Goal: Contribute content: Add original content to the website for others to see

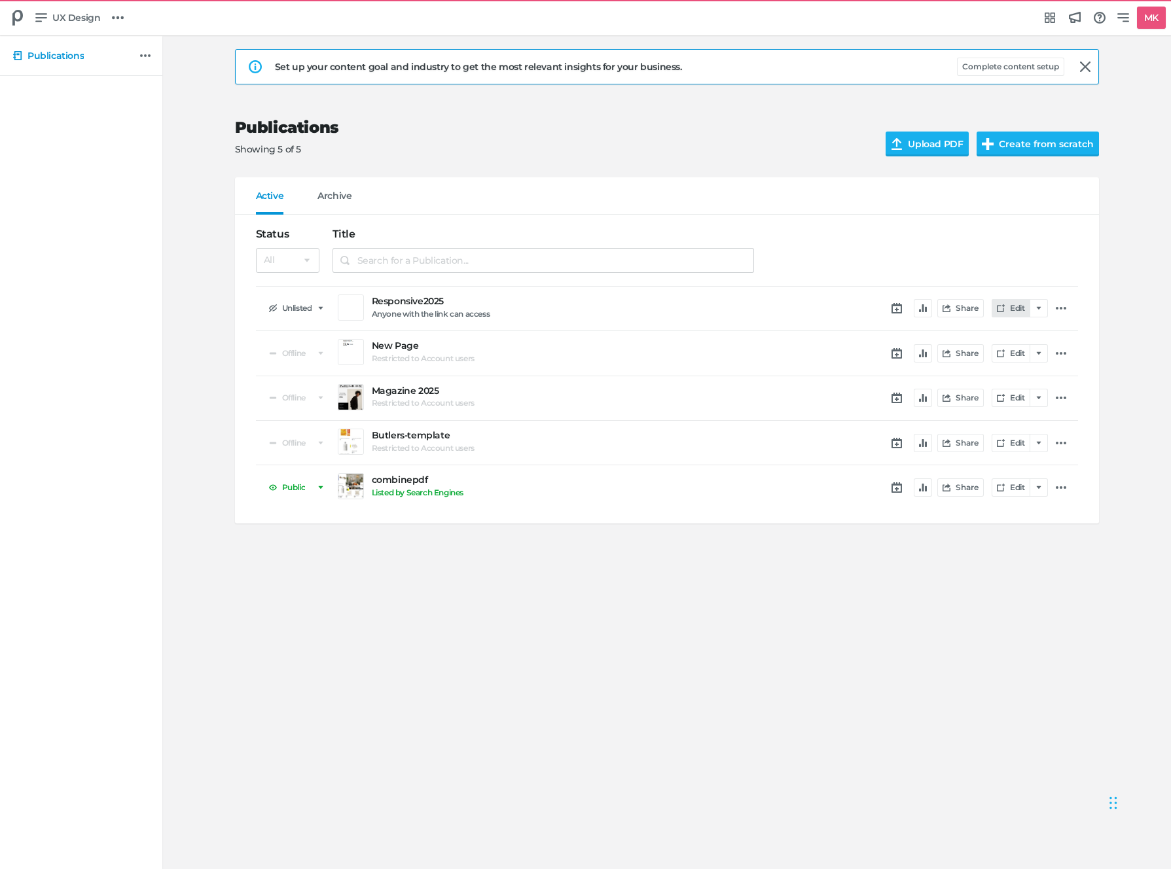
click at [1010, 309] on link "Edit" at bounding box center [1010, 308] width 38 height 18
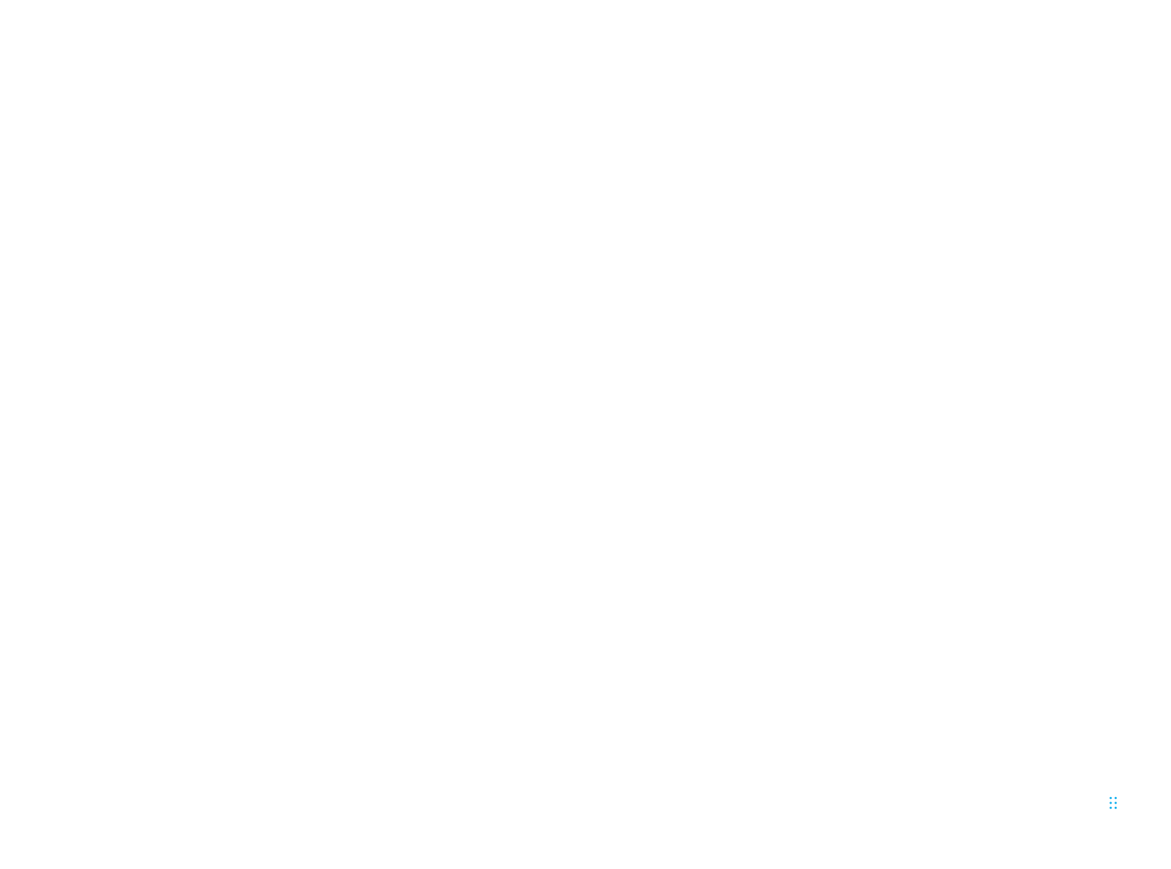
click at [980, 5] on html at bounding box center [585, 2] width 1171 height 5
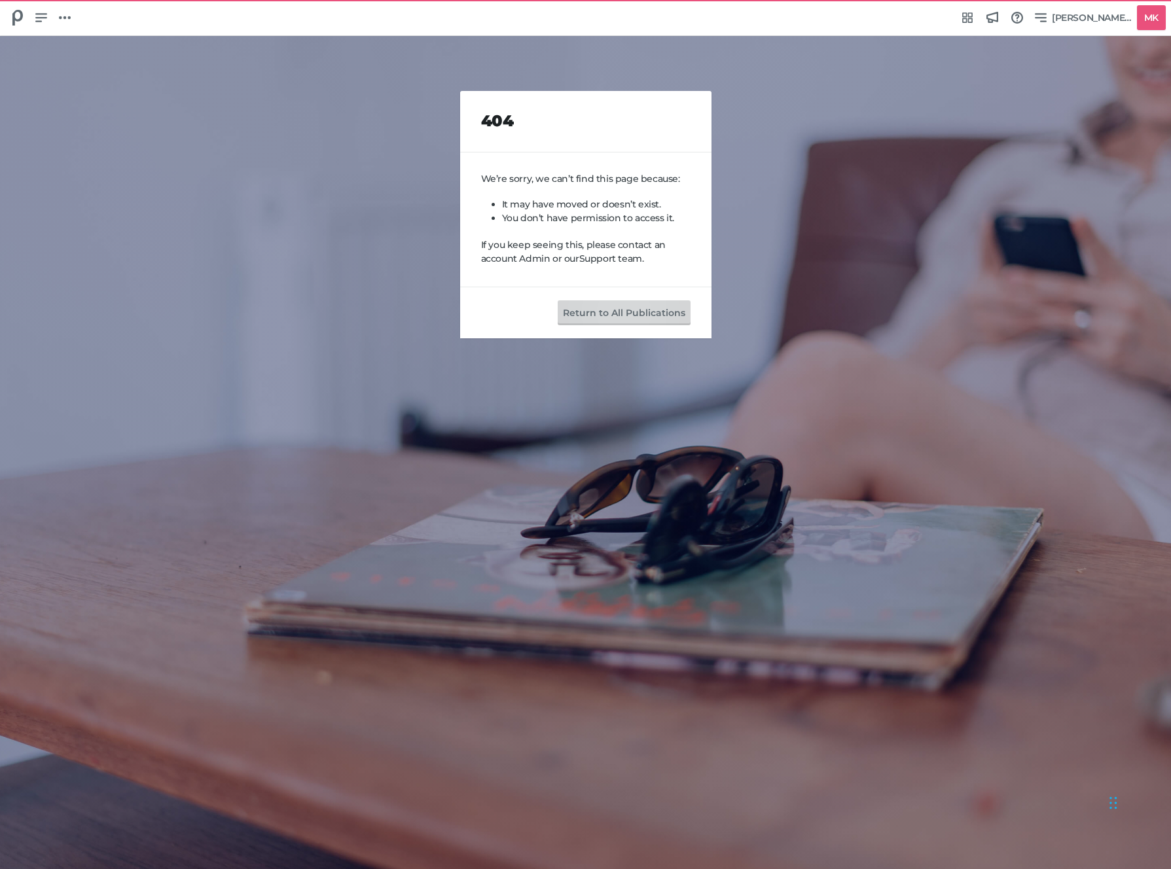
click at [597, 324] on button "Return to All Publications" at bounding box center [623, 312] width 133 height 25
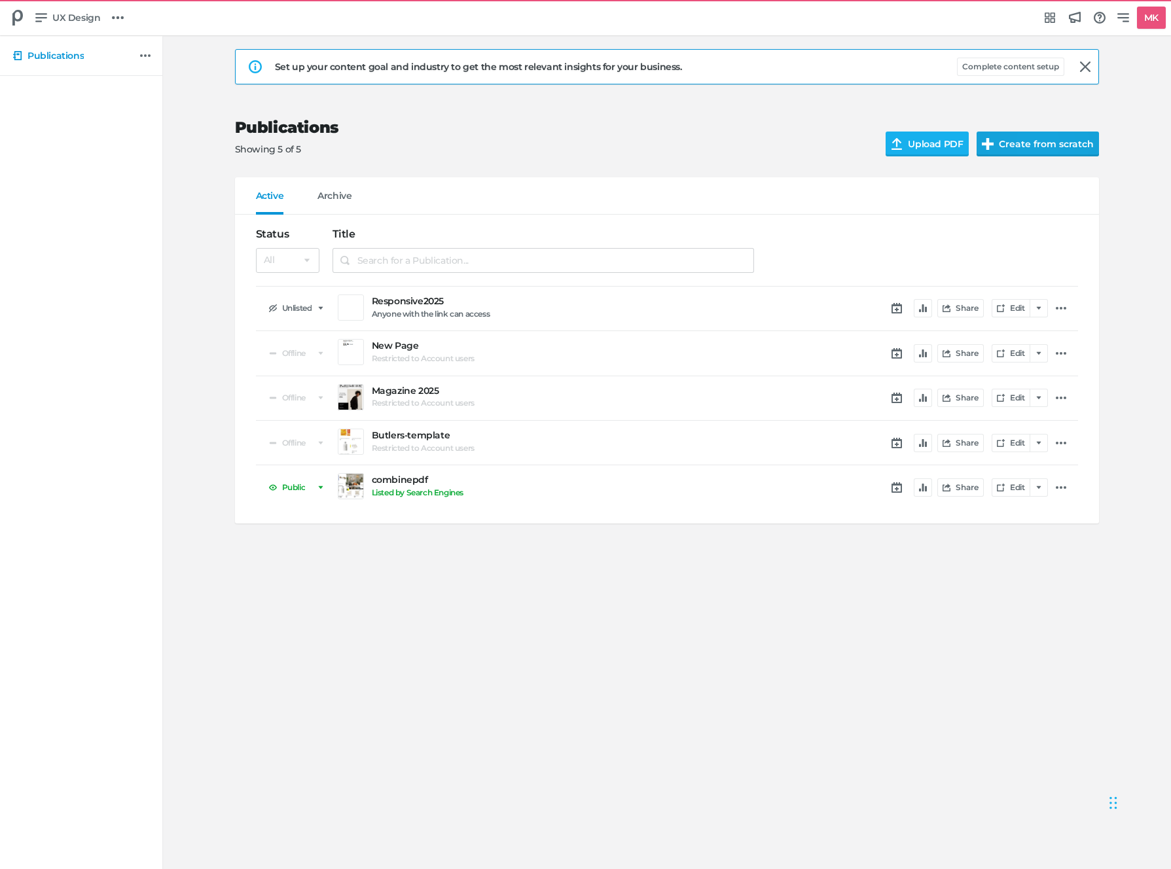
click at [994, 150] on button "Create from scratch" at bounding box center [1037, 144] width 122 height 25
select select "se"
